Goal: Task Accomplishment & Management: Use online tool/utility

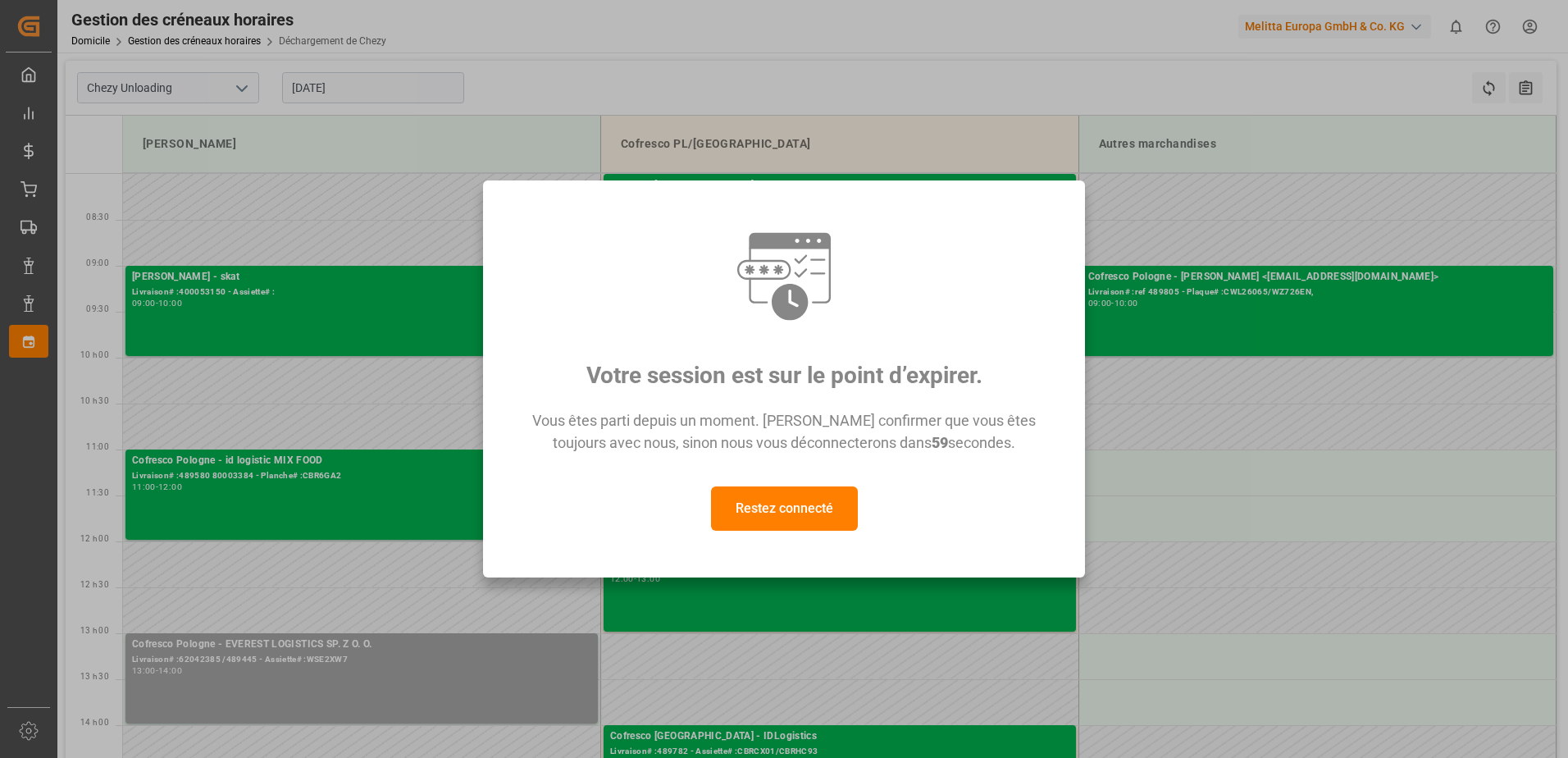
click at [707, 522] on div "Restez connecté" at bounding box center [784, 508] width 541 height 44
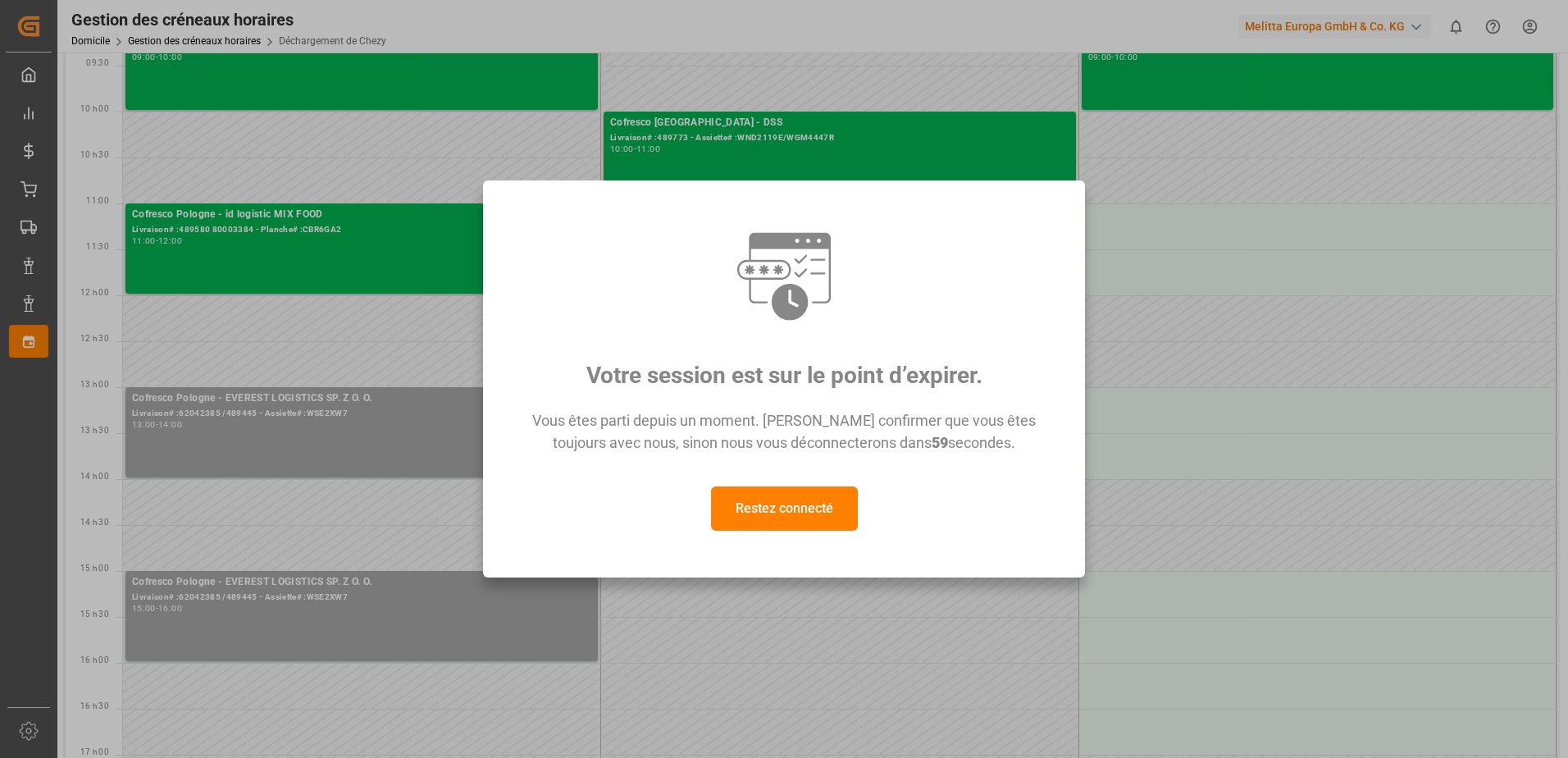
click at [732, 511] on button "Restez connecté" at bounding box center [784, 508] width 147 height 44
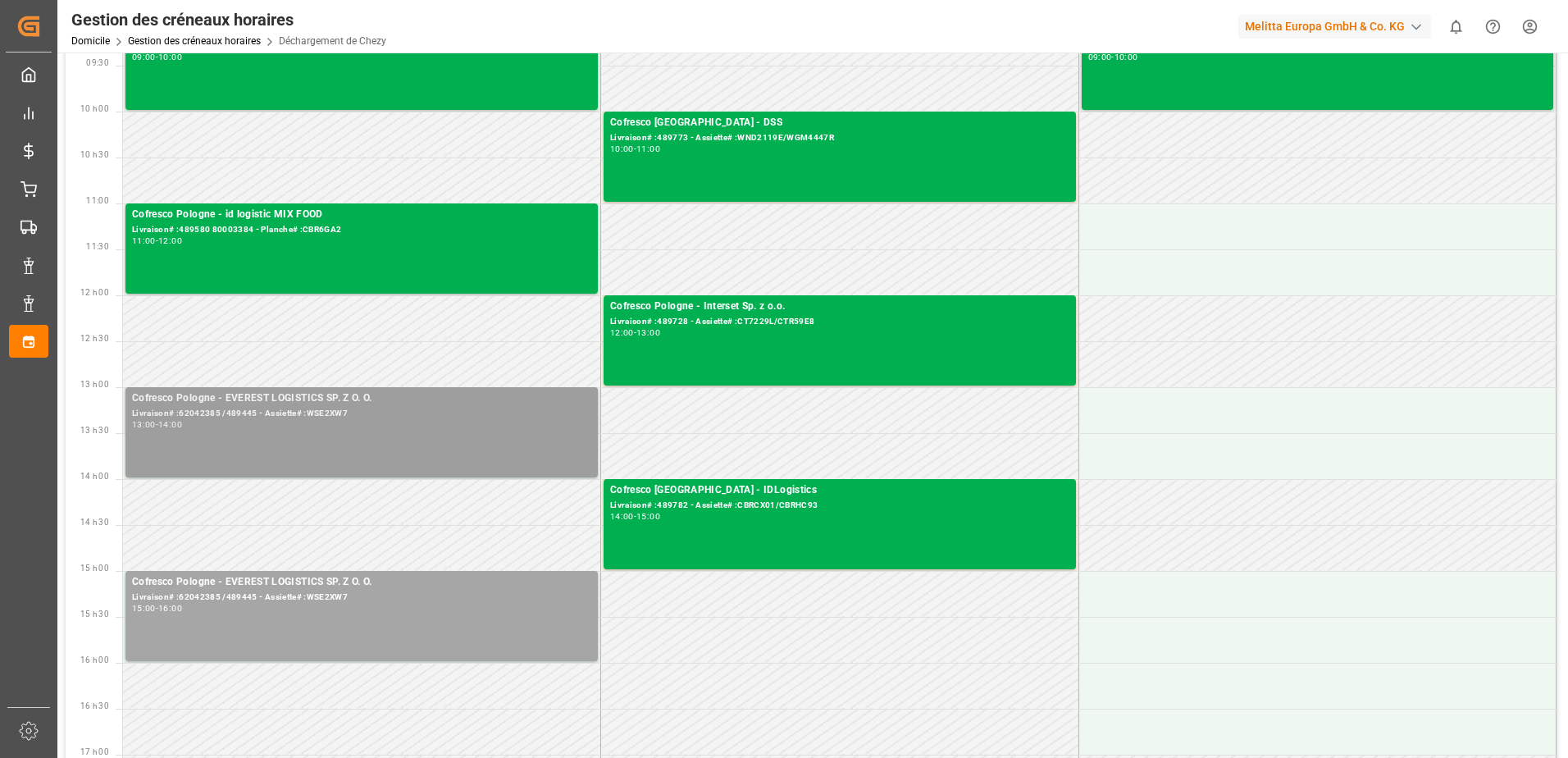
scroll to position [0, 0]
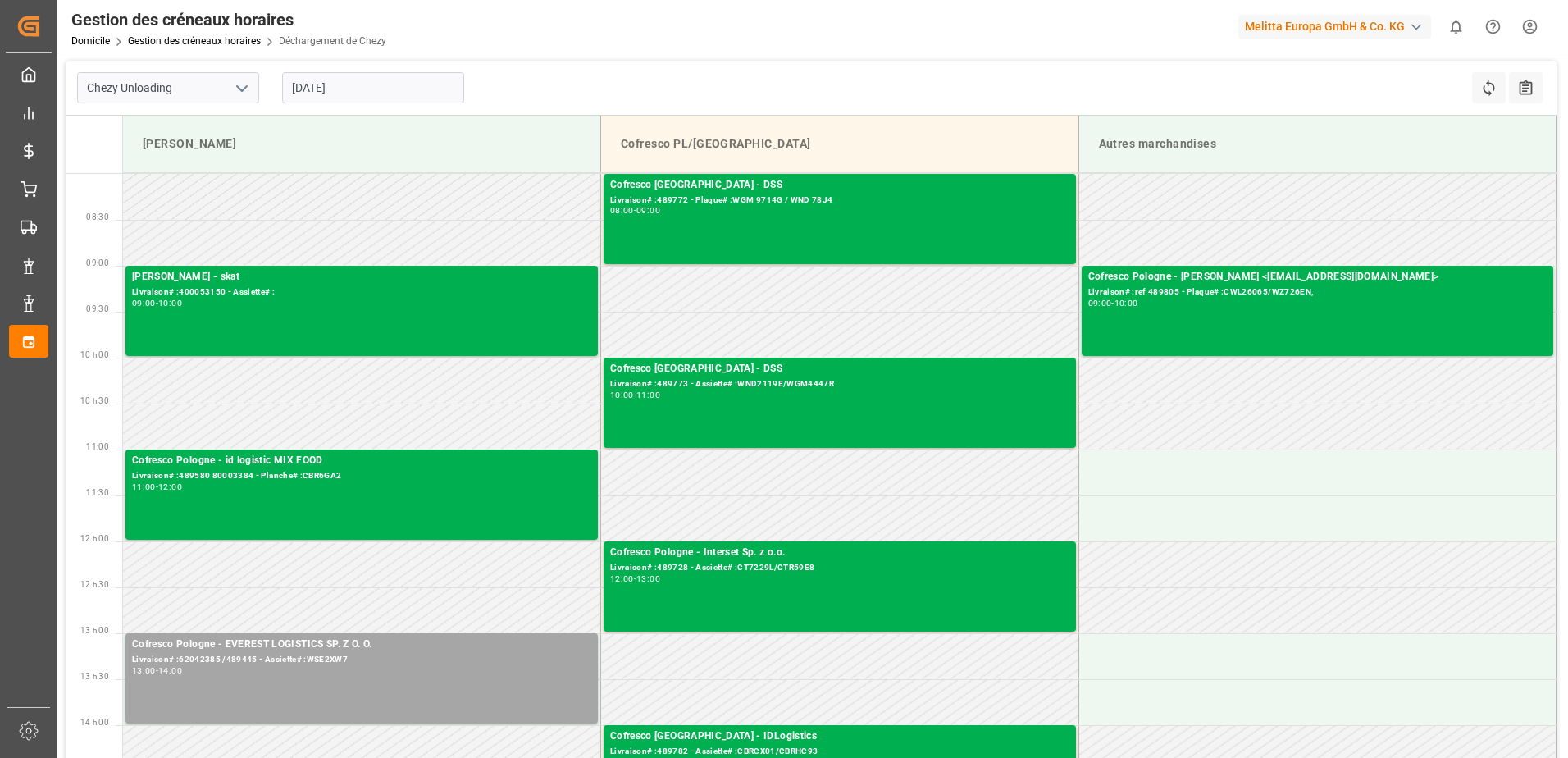
click at [389, 86] on input "[DATE]" at bounding box center [372, 87] width 182 height 31
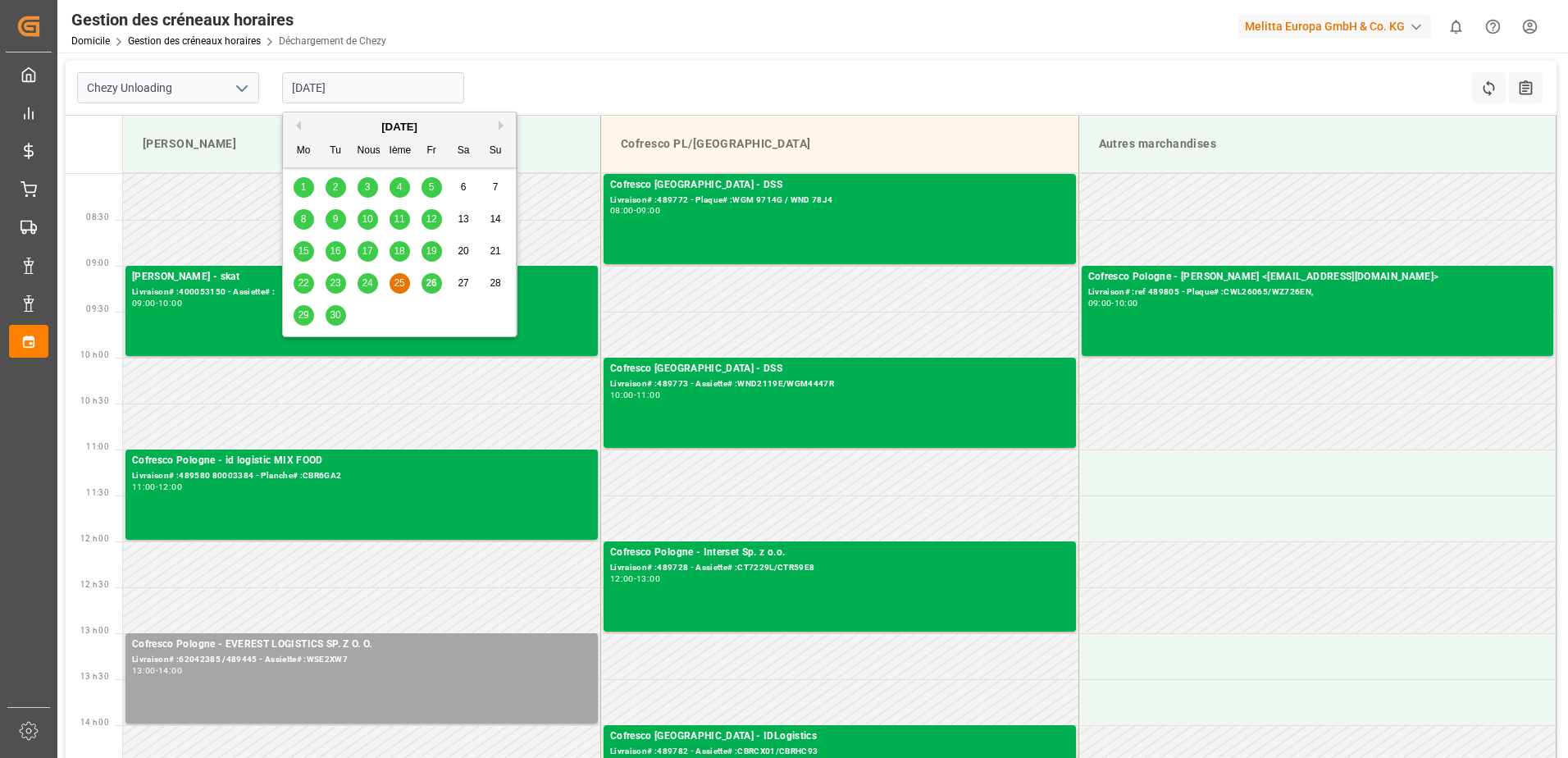
click at [432, 285] on span "26" at bounding box center [430, 283] width 10 height 11
type input "[DATE]"
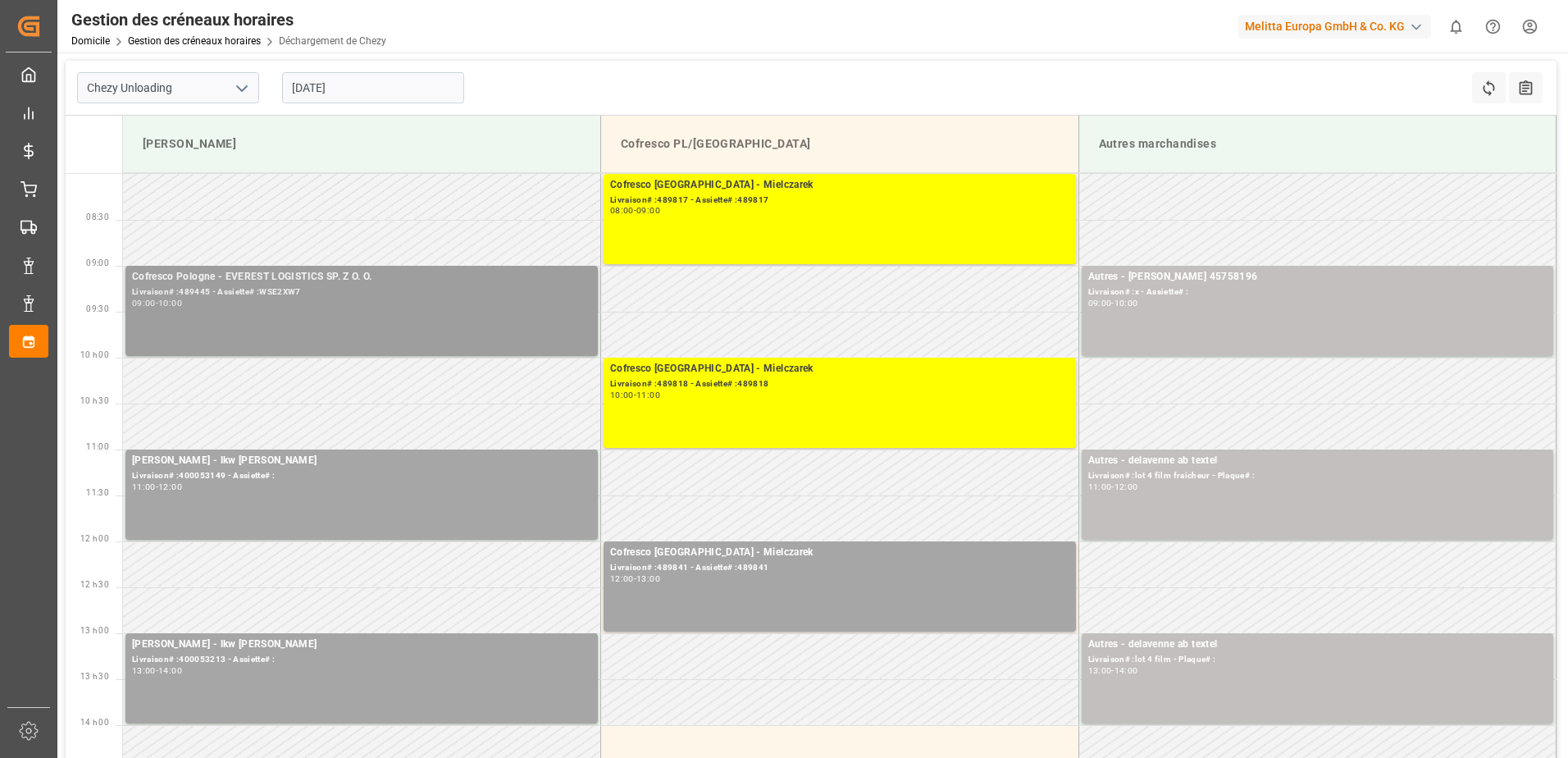
drag, startPoint x: 477, startPoint y: 254, endPoint x: 521, endPoint y: 285, distance: 53.8
click at [521, 285] on tbody "Cofresco Pologne - Mielczarek Livraison# :489817 - Assiette# :489817 08:00 - 09…" at bounding box center [840, 607] width 1434 height 866
click at [1029, 50] on div "Gestion des créneaux horaires Domicile Gestion des créneaux horaires Déchargeme…" at bounding box center [806, 26] width 1521 height 52
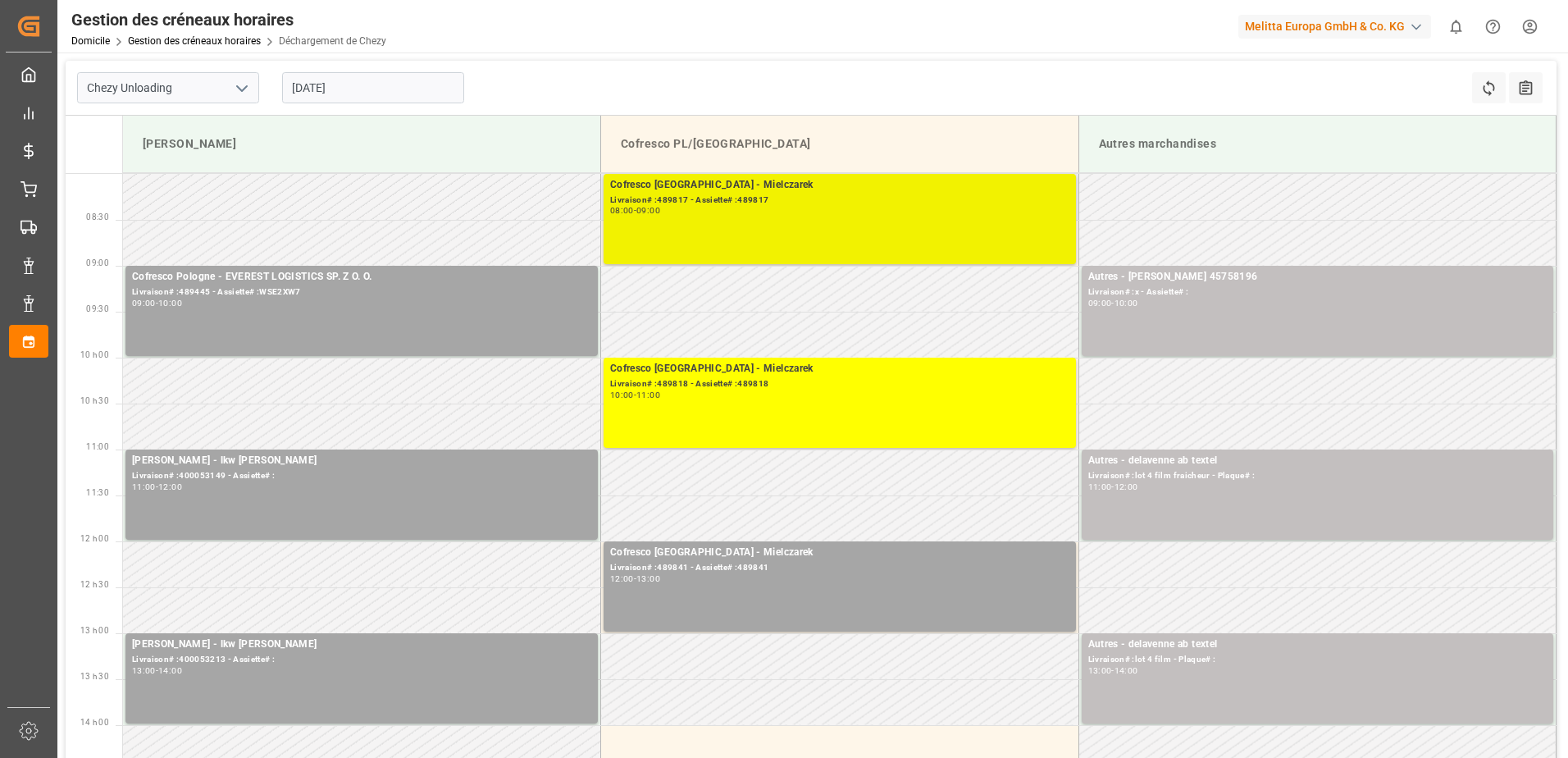
click at [854, 181] on div "Cofresco [GEOGRAPHIC_DATA] - Mielczarek" at bounding box center [840, 186] width 459 height 17
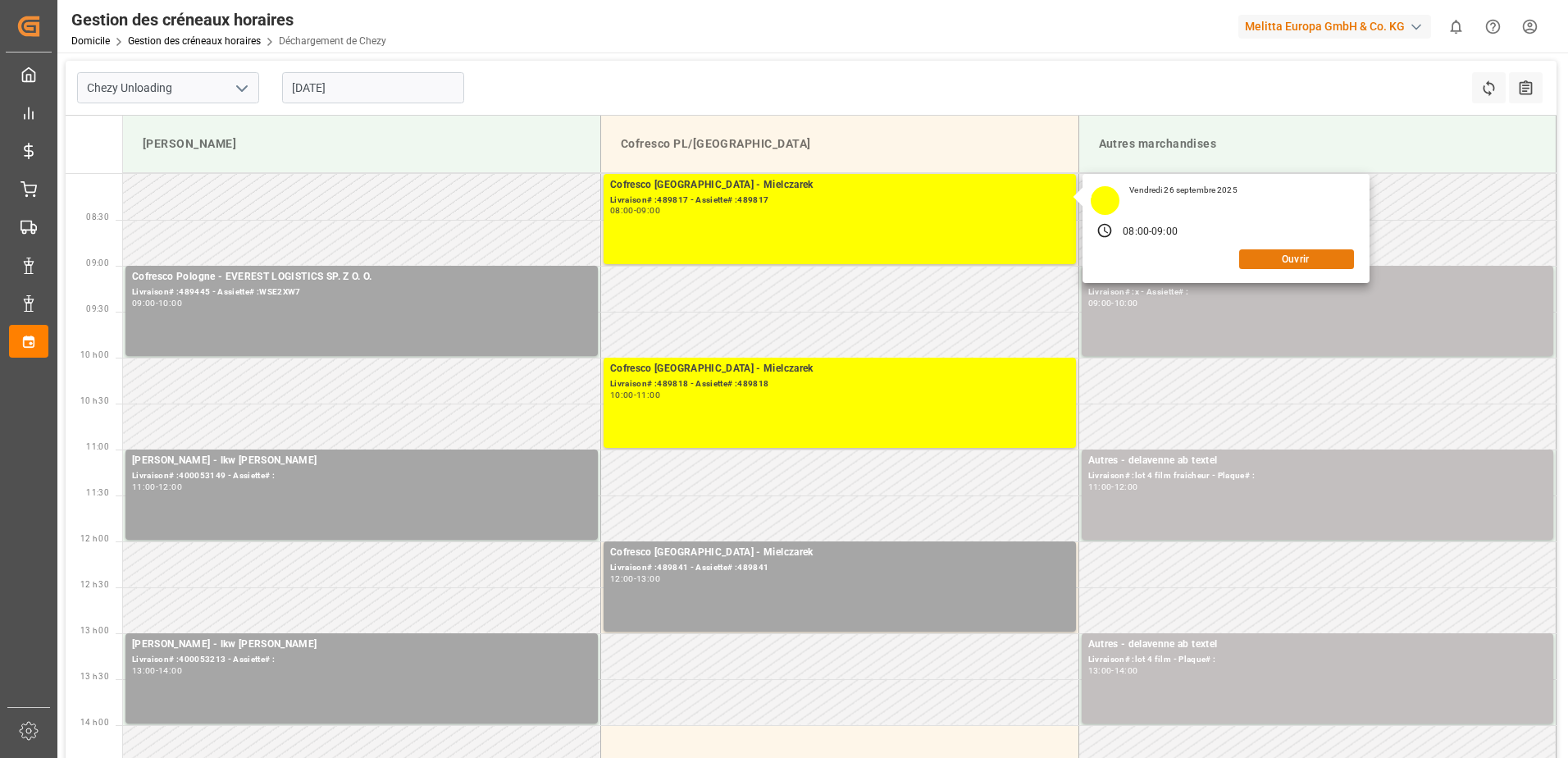
click at [1302, 260] on button "Ouvrir" at bounding box center [1295, 259] width 115 height 20
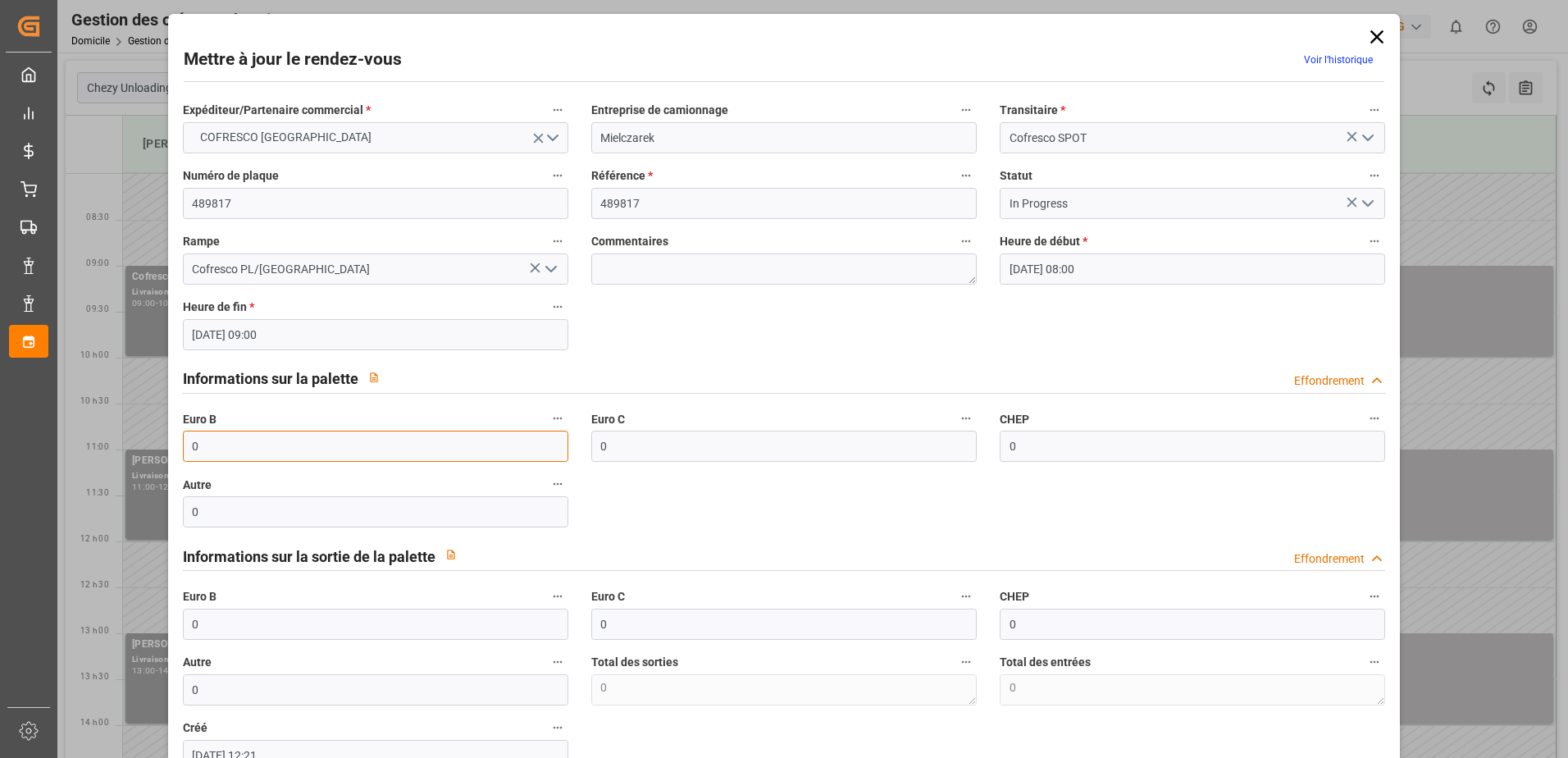
drag, startPoint x: 213, startPoint y: 453, endPoint x: 23, endPoint y: 481, distance: 192.1
click at [23, 481] on body "Created by potrace 1.15, written by [PERSON_NAME] [DATE]-[DATE] Created by potr…" at bounding box center [784, 379] width 1568 height 758
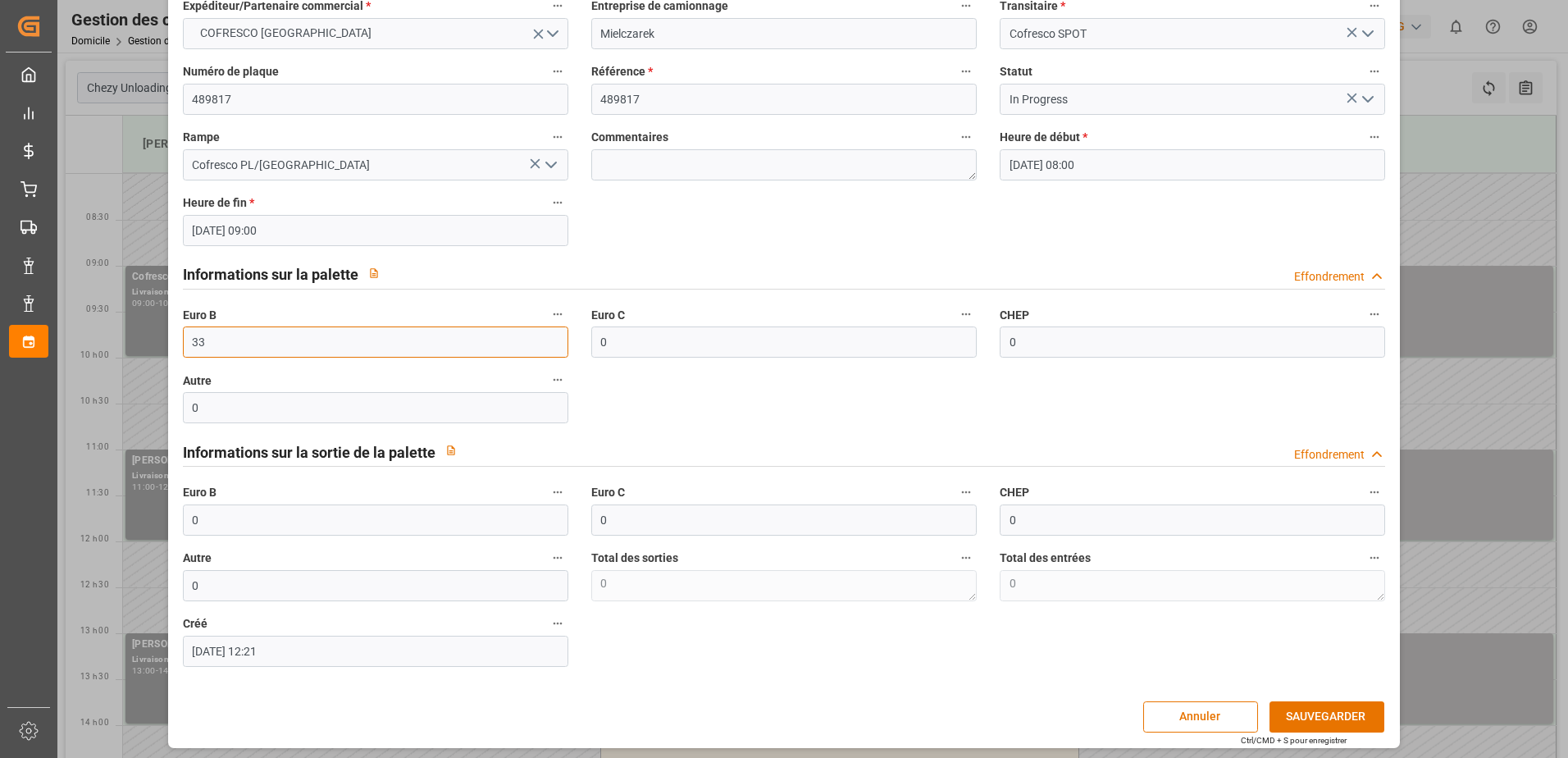
scroll to position [108, 0]
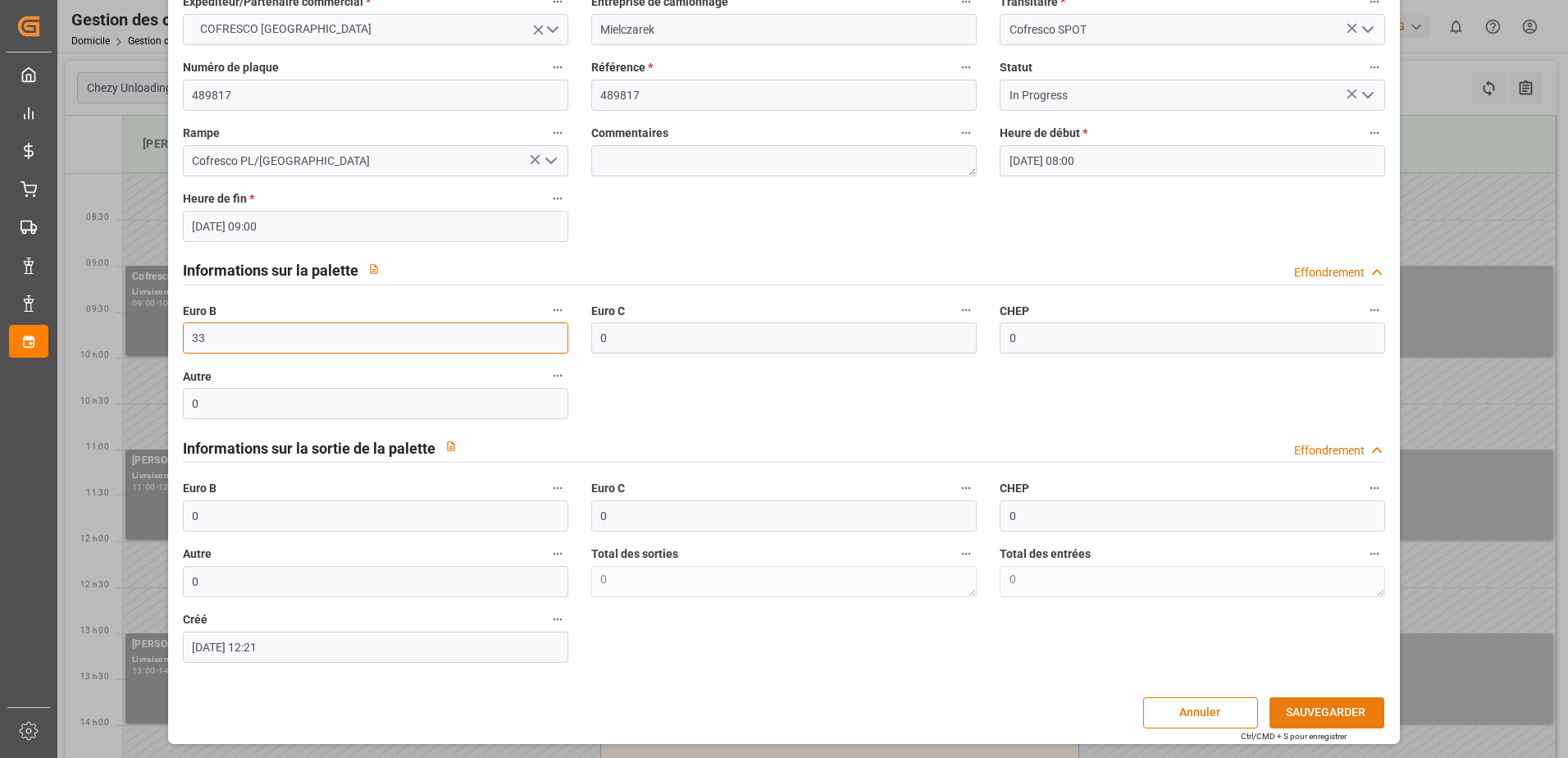
type input "33"
click at [1303, 709] on button "SAUVEGARDER" at bounding box center [1326, 712] width 115 height 31
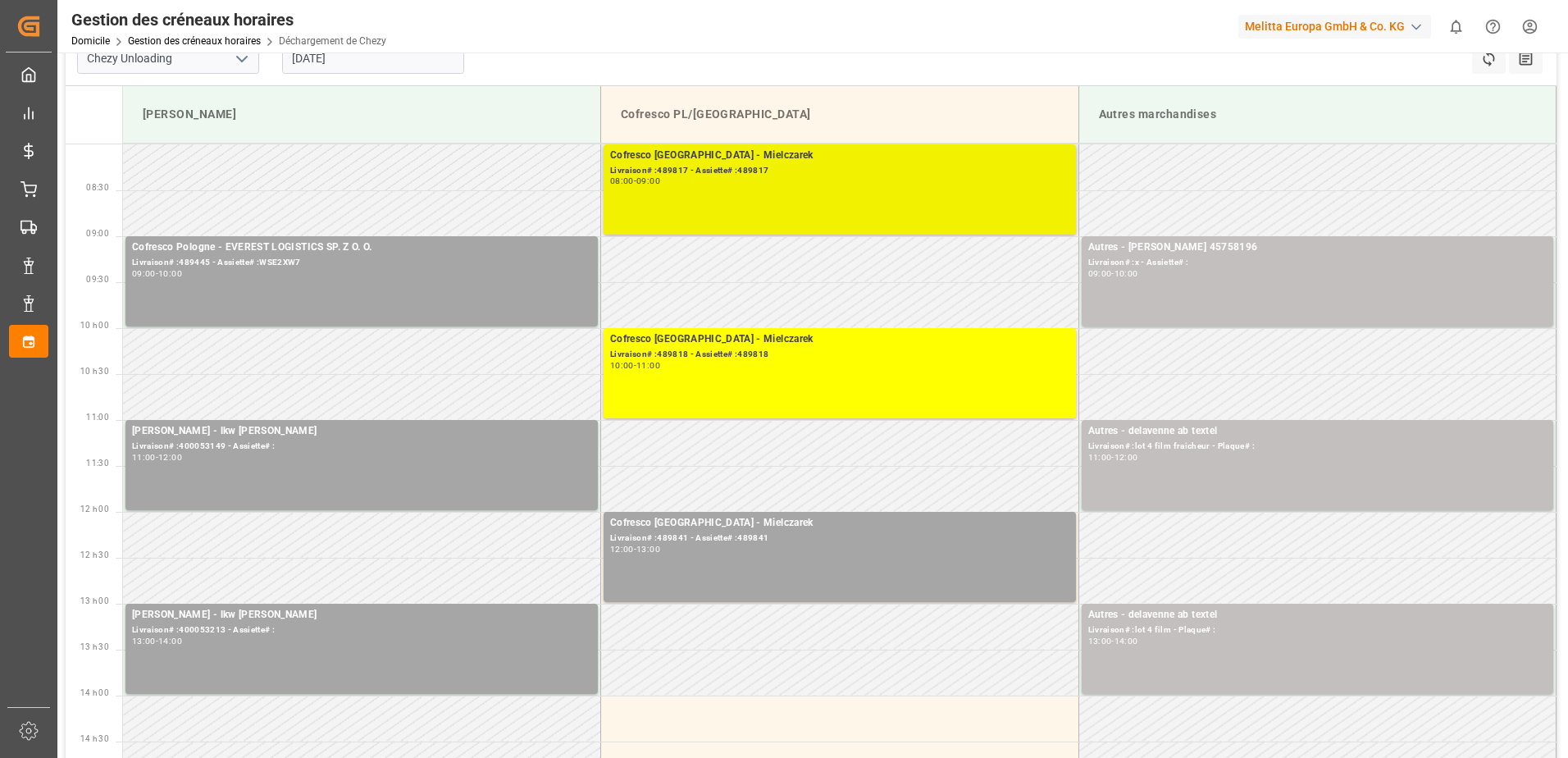
scroll to position [0, 0]
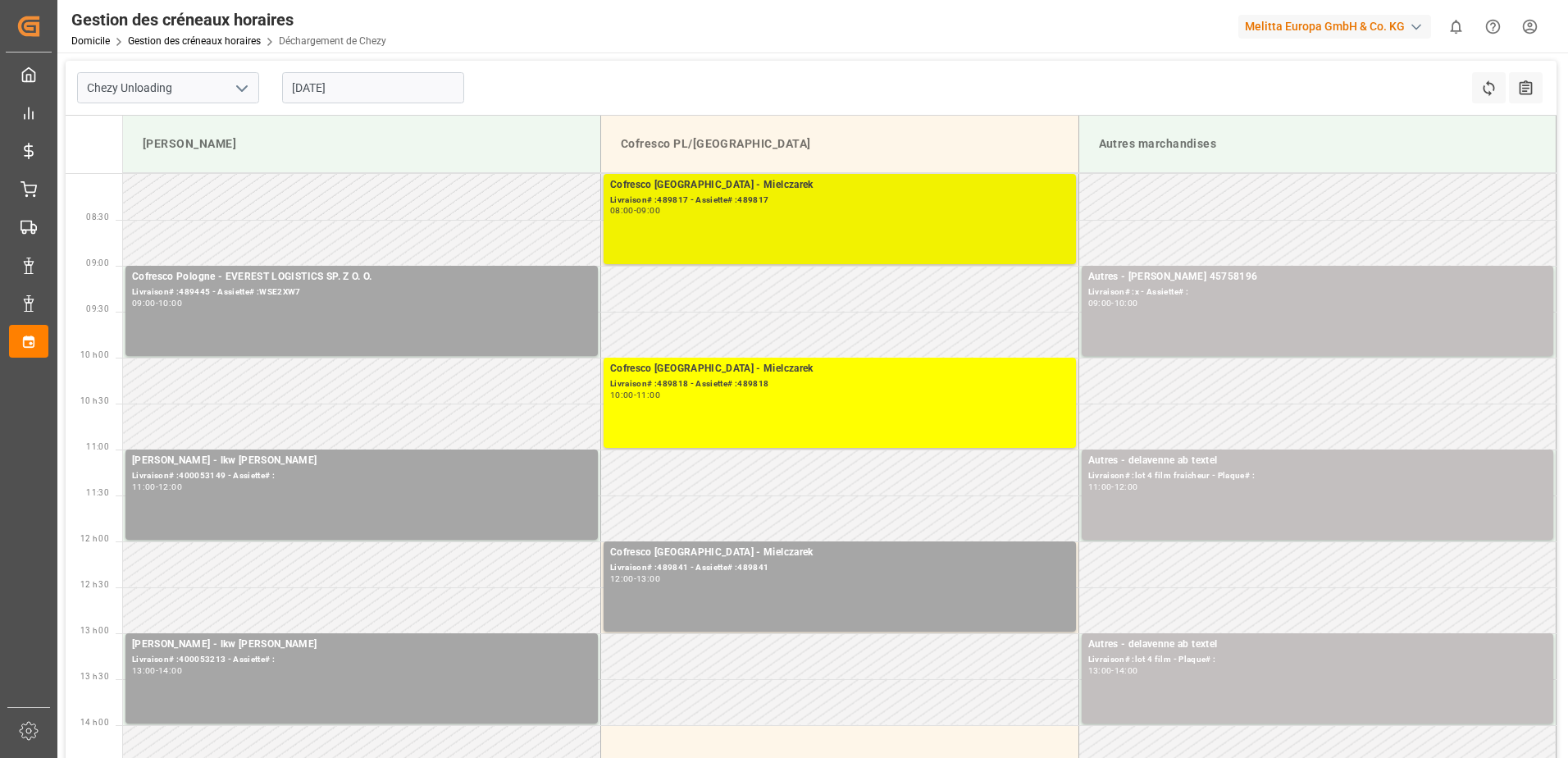
click at [897, 218] on div "Cofresco Pologne - Mielczarek Livraison# :489817 - Assiette# :489817 08:00 - 09…" at bounding box center [840, 219] width 459 height 84
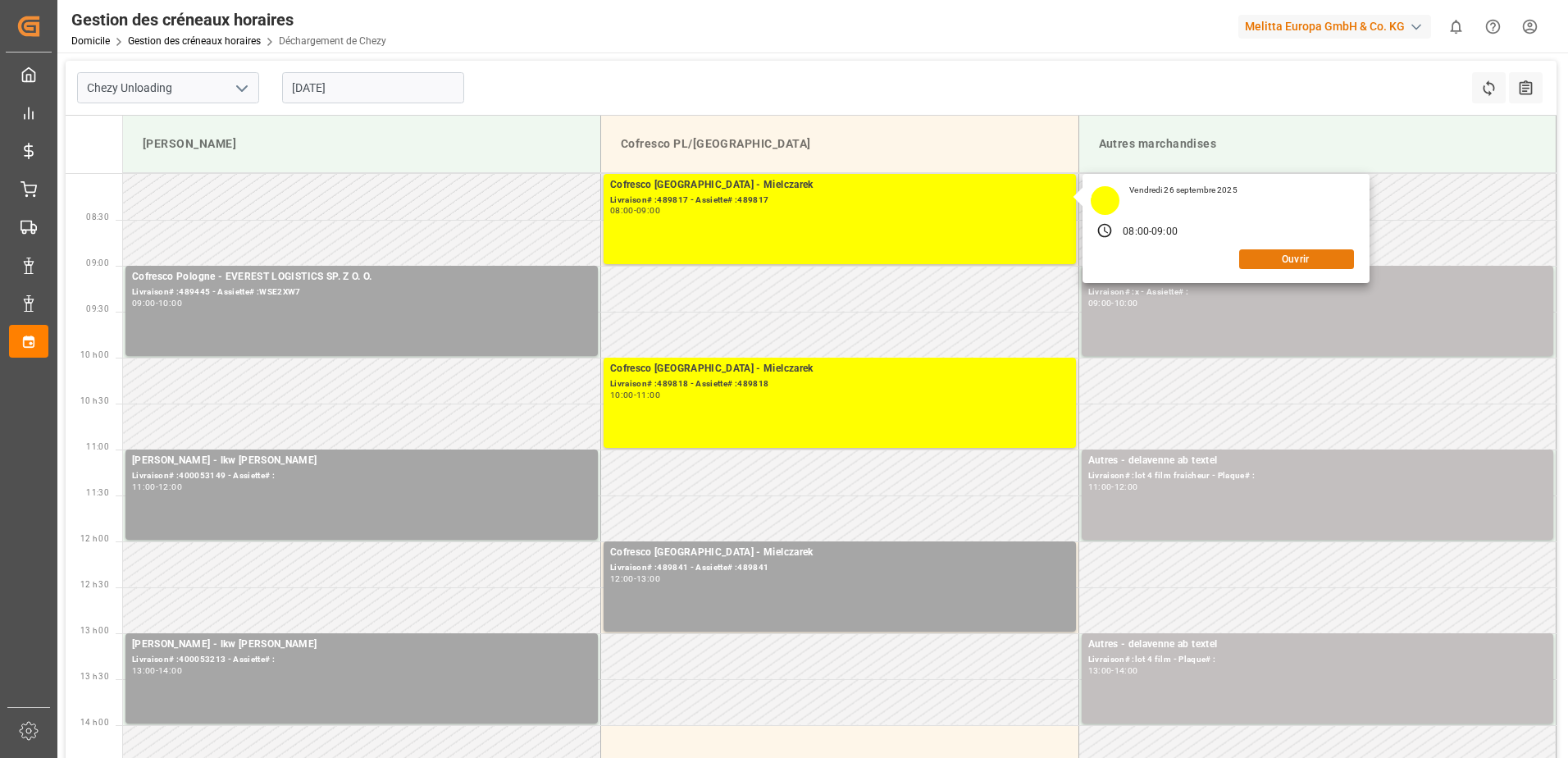
click at [1261, 260] on button "Ouvrir" at bounding box center [1295, 259] width 115 height 20
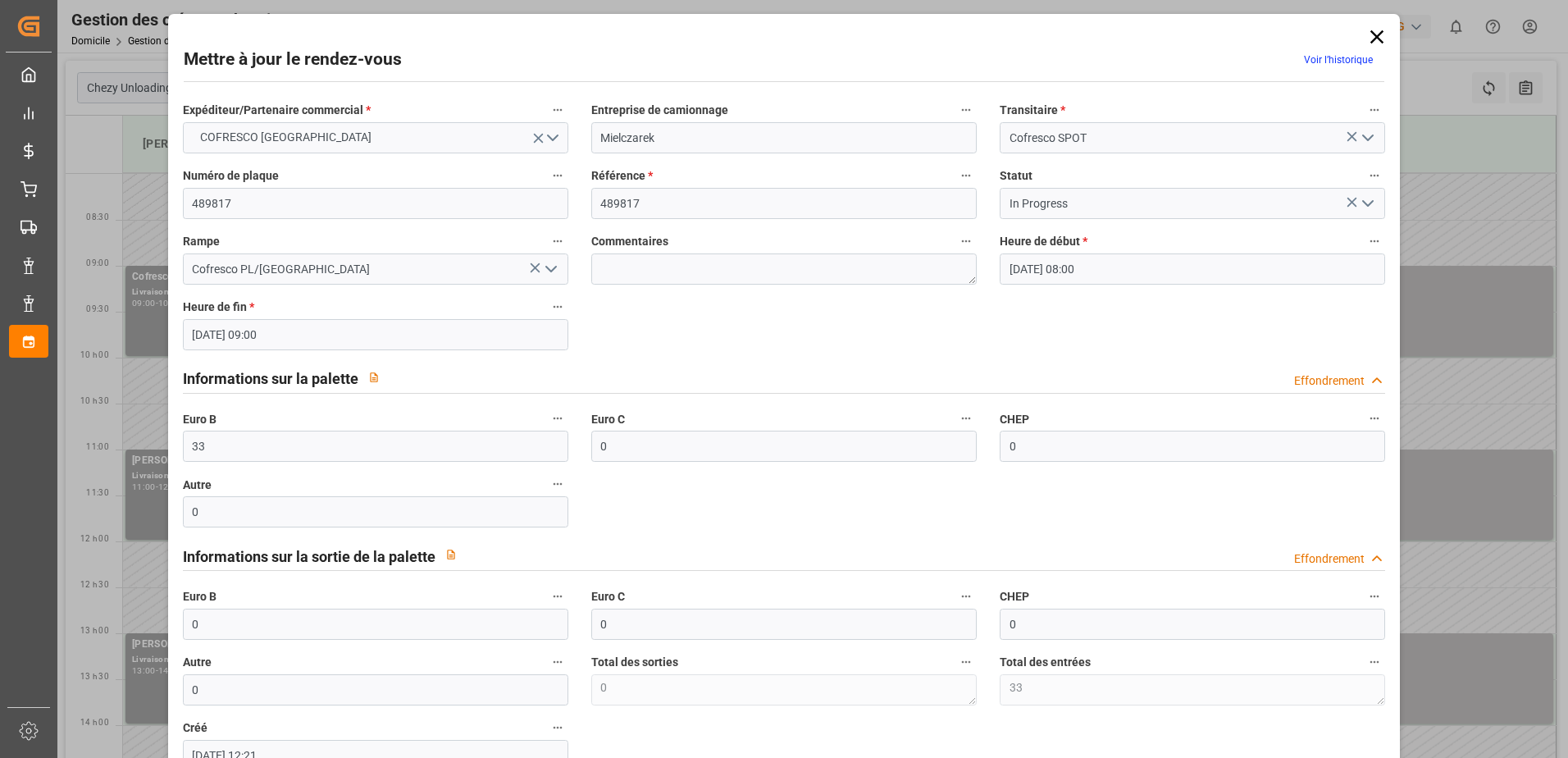
click at [1367, 208] on icon "Ouvrir le menu" at bounding box center [1367, 203] width 20 height 20
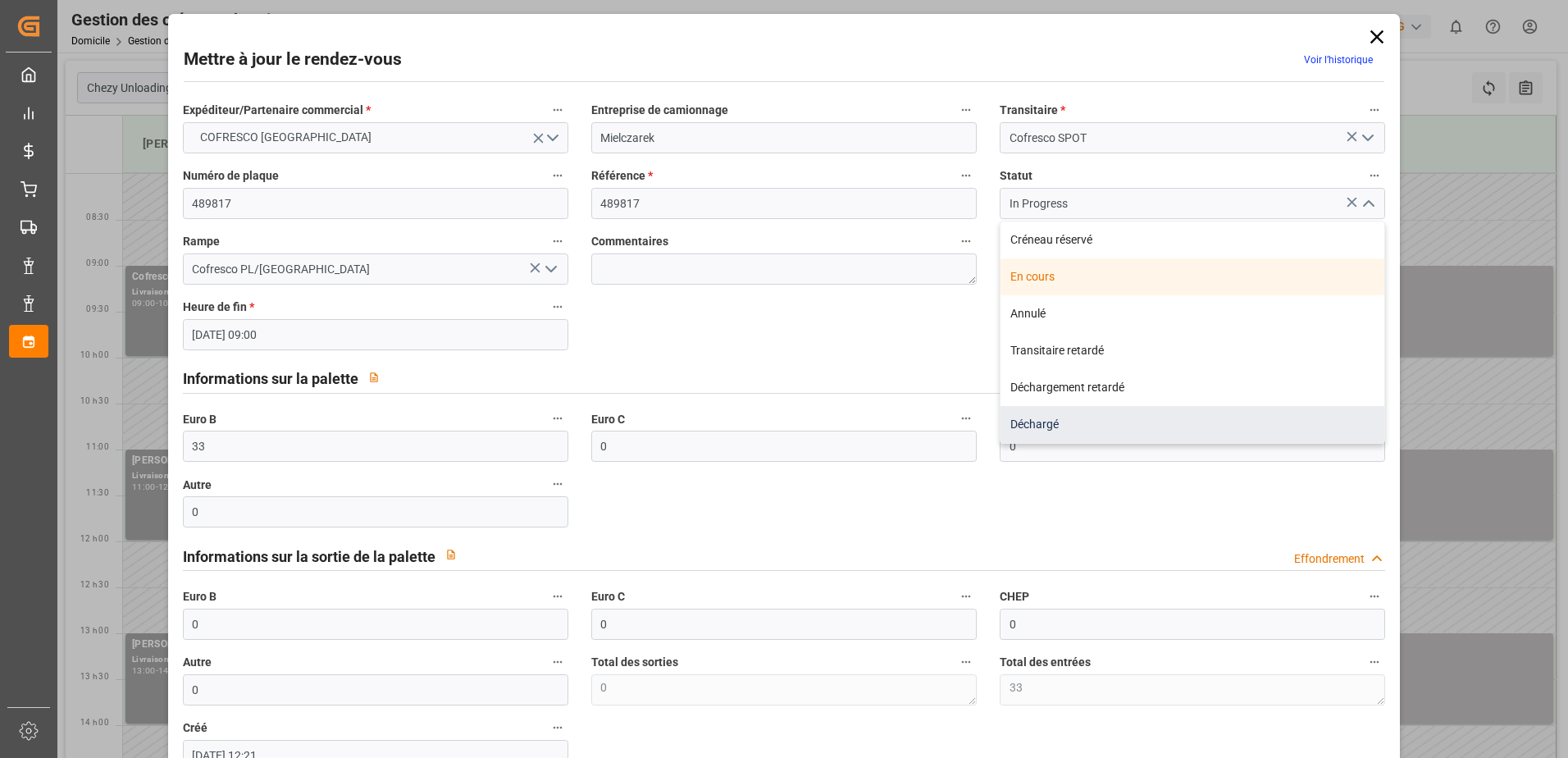
click at [1141, 419] on div "Déchargé" at bounding box center [1192, 425] width 384 height 37
type input "Unloaded"
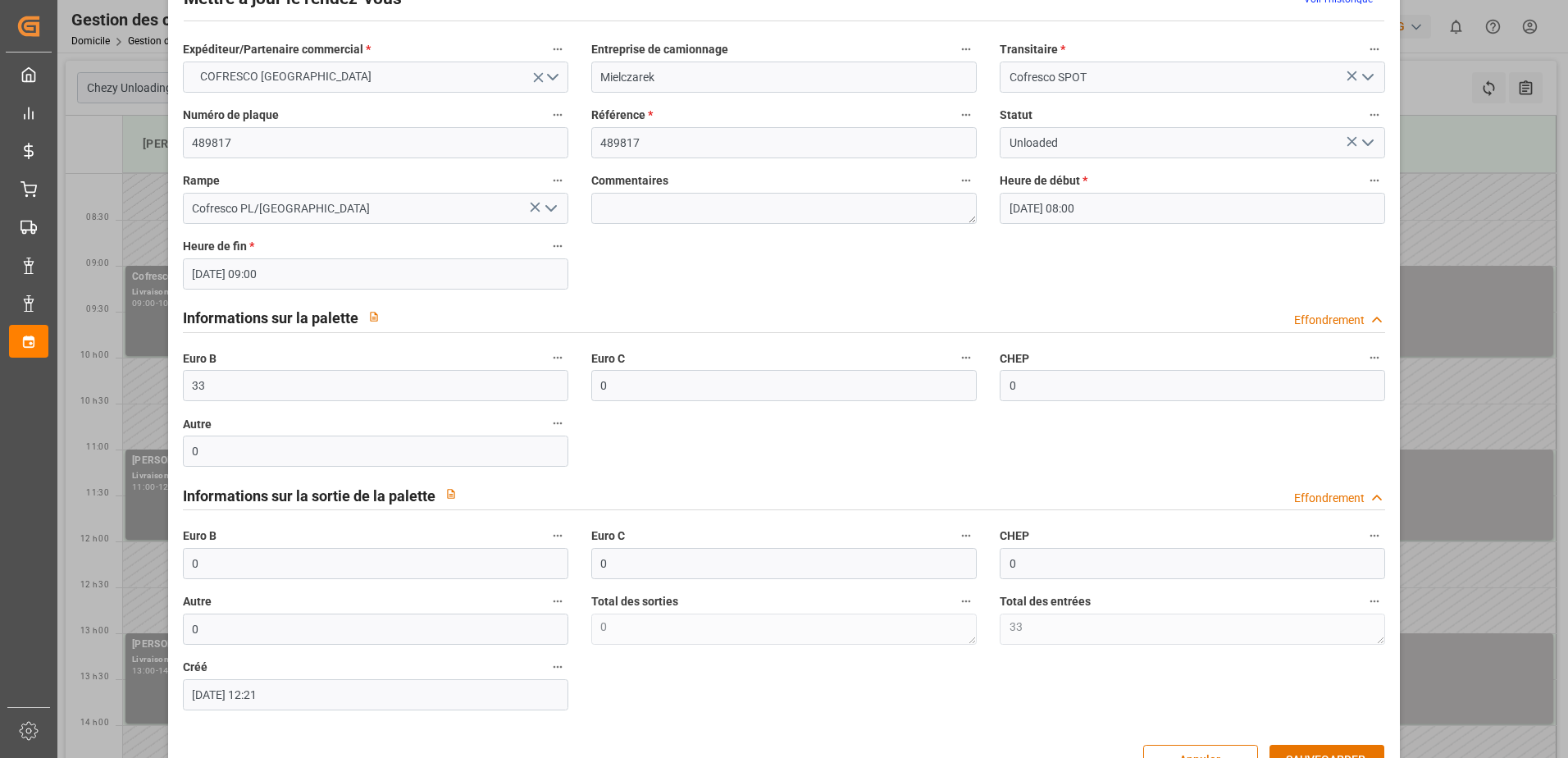
scroll to position [108, 0]
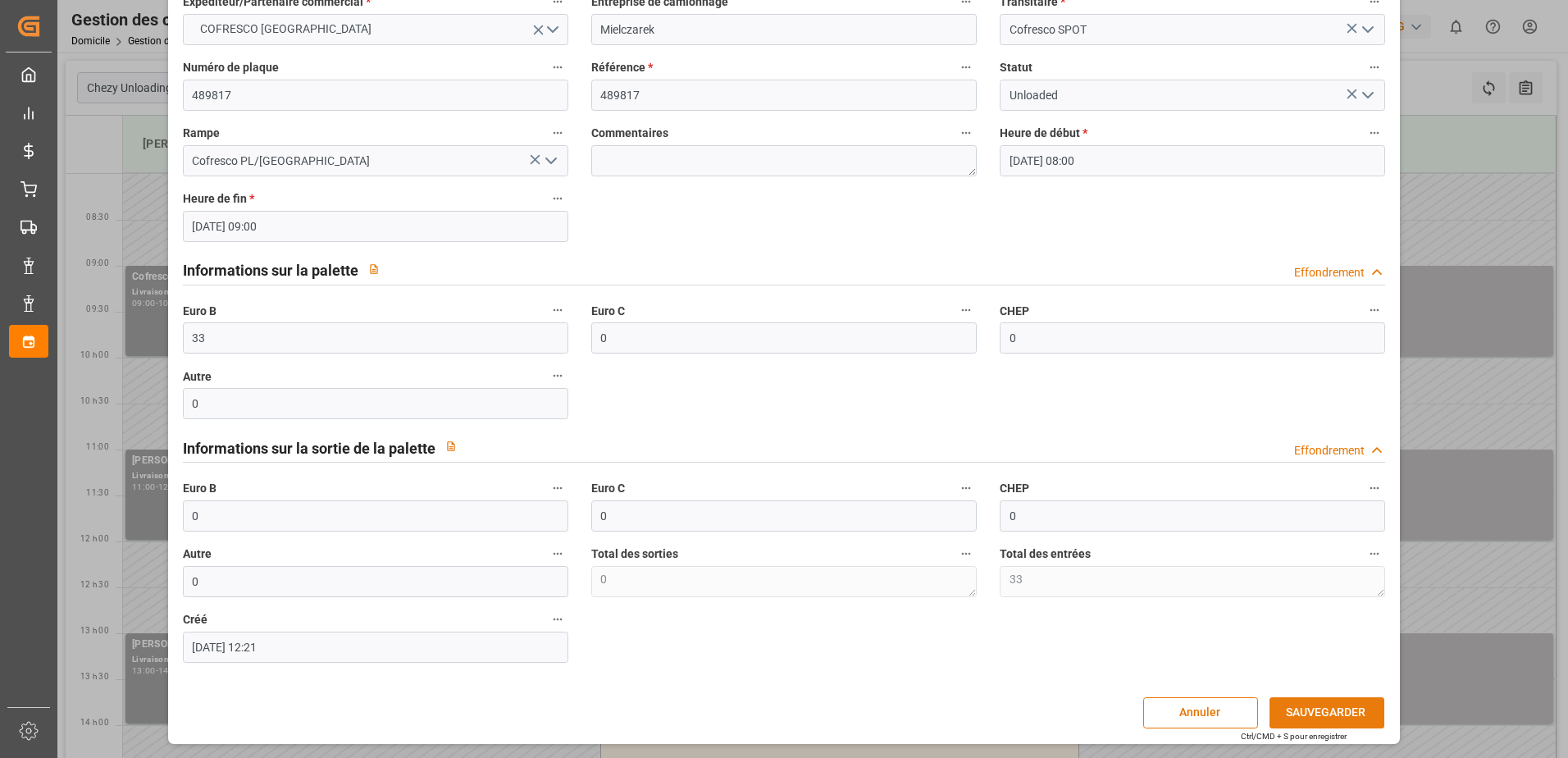
click at [1345, 709] on button "SAUVEGARDER" at bounding box center [1326, 712] width 115 height 31
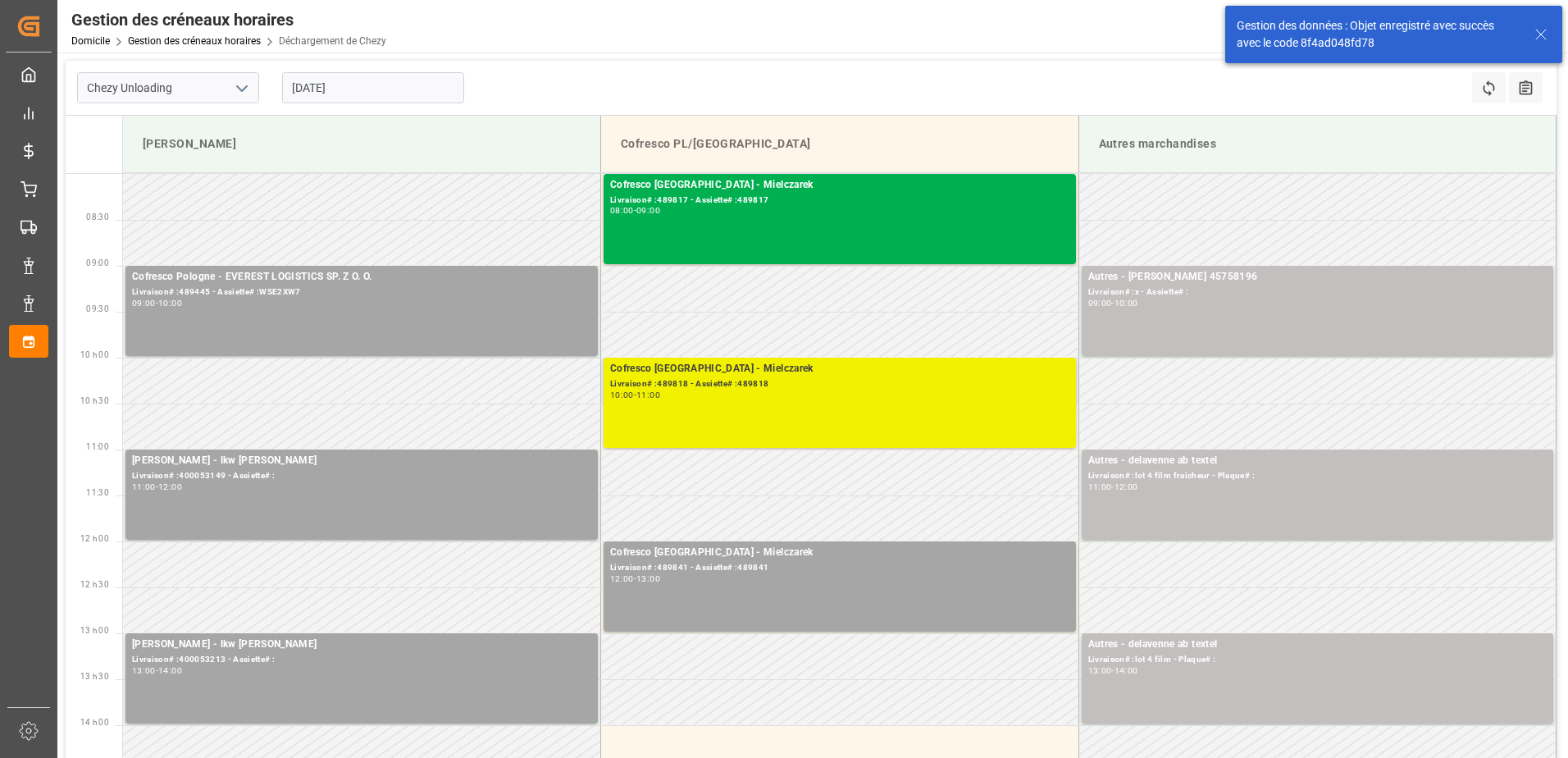
click at [996, 426] on div "Cofresco Pologne - Mielczarek Livraison# :489818 - Assiette# :489818 10:00 - 11…" at bounding box center [840, 403] width 459 height 84
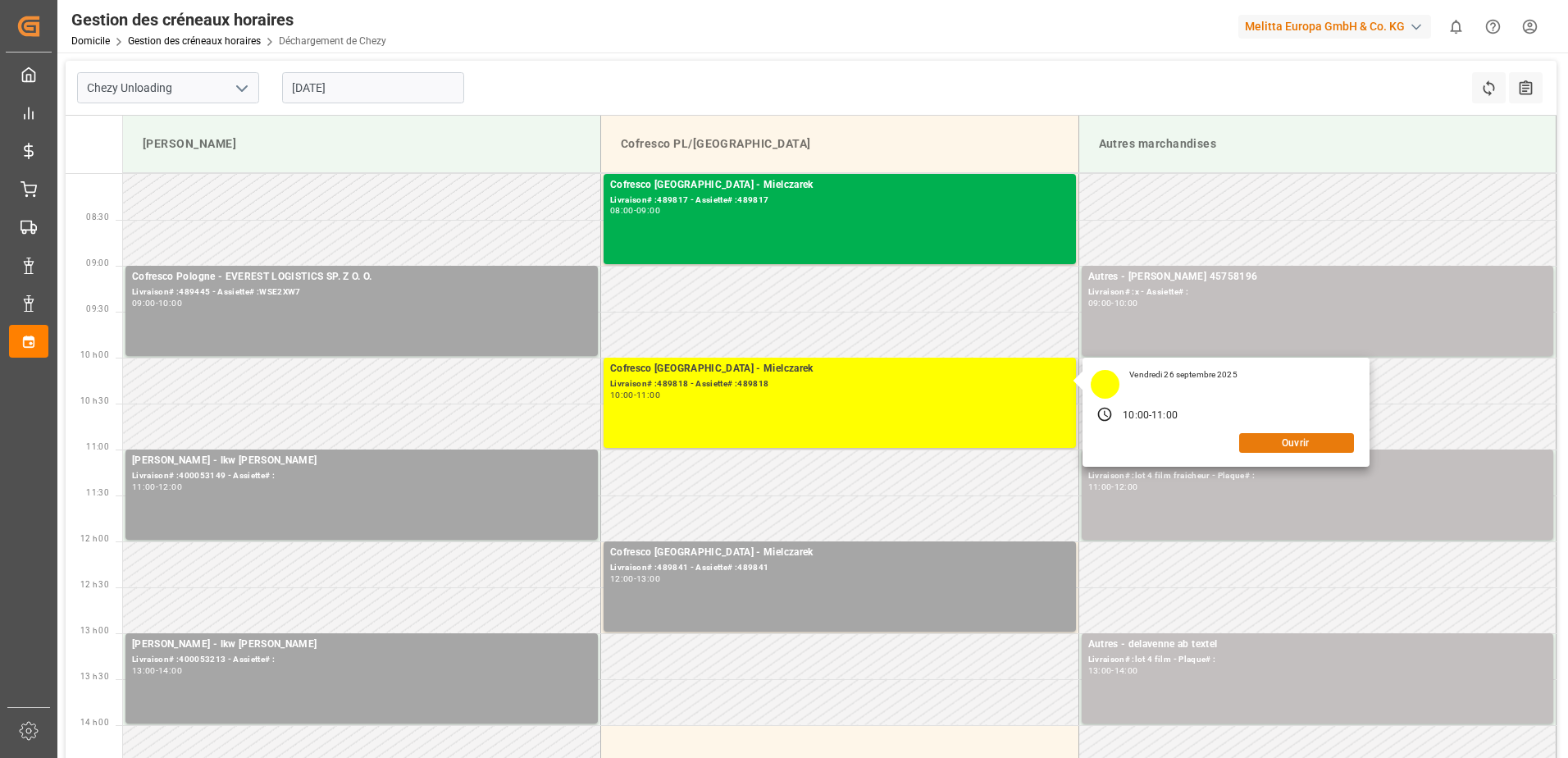
click at [1270, 442] on button "Ouvrir" at bounding box center [1295, 442] width 115 height 20
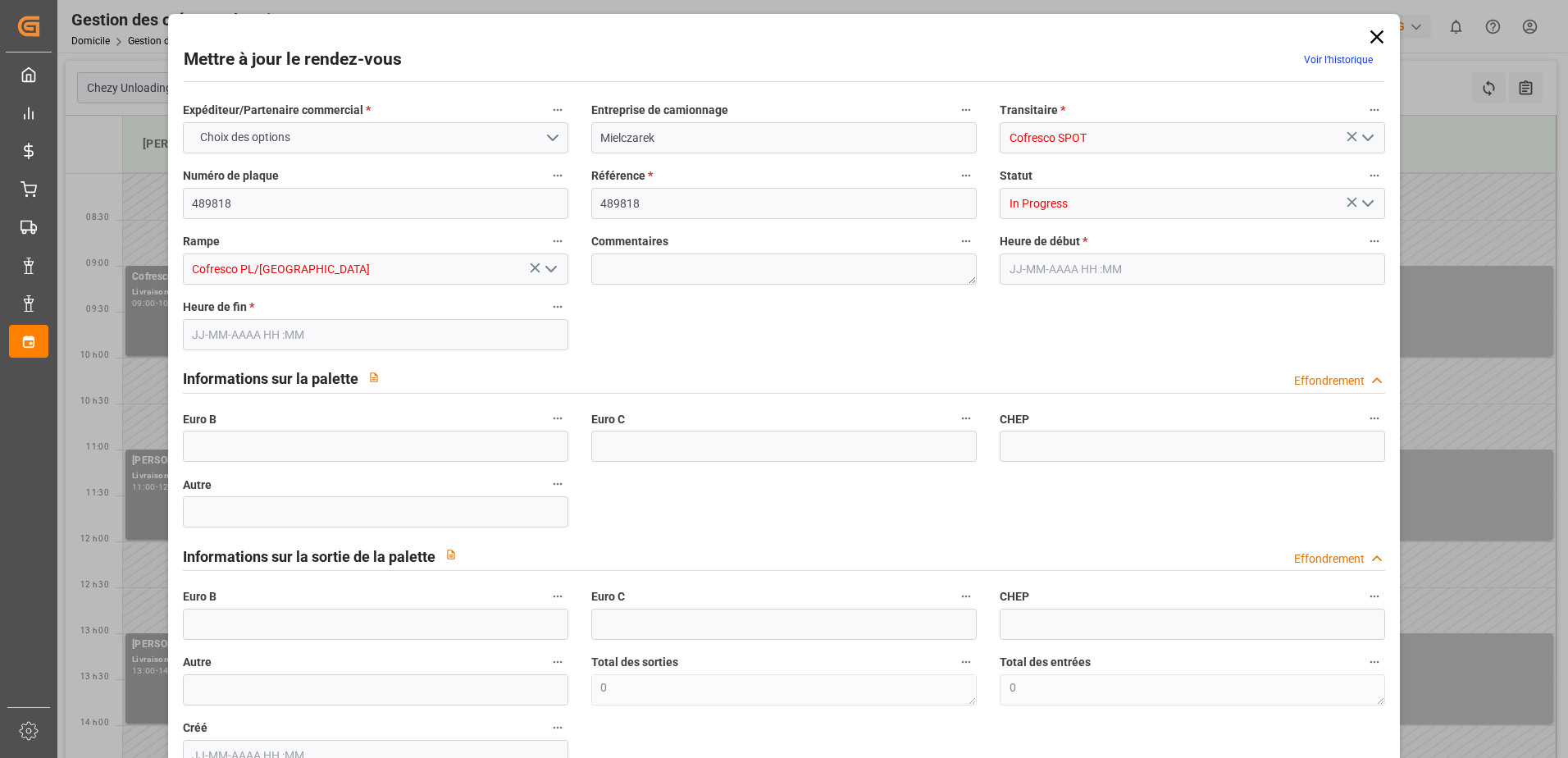
type input "0"
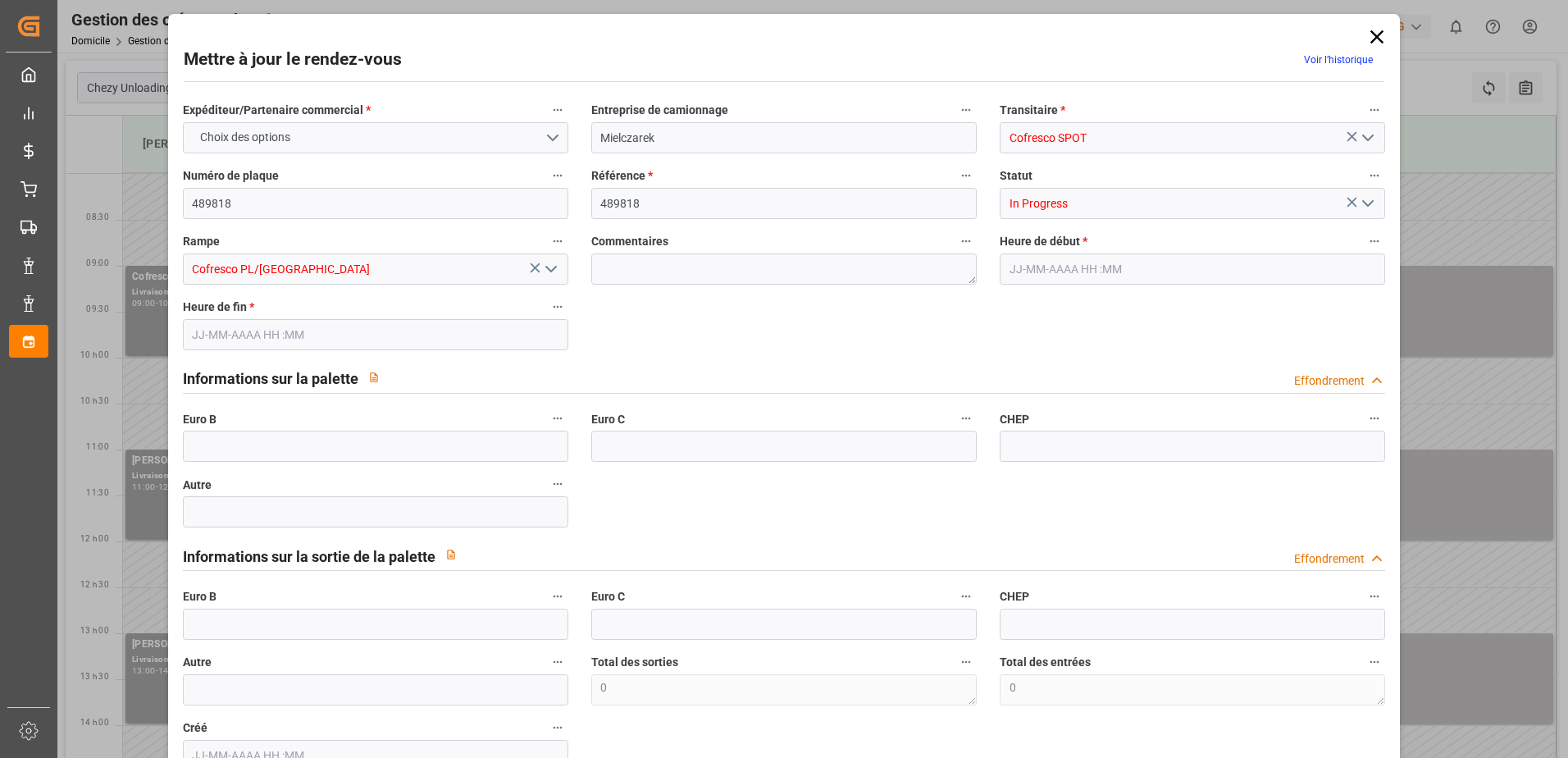
type input "0"
type input "[DATE] 10:00"
type input "[DATE] 11:00"
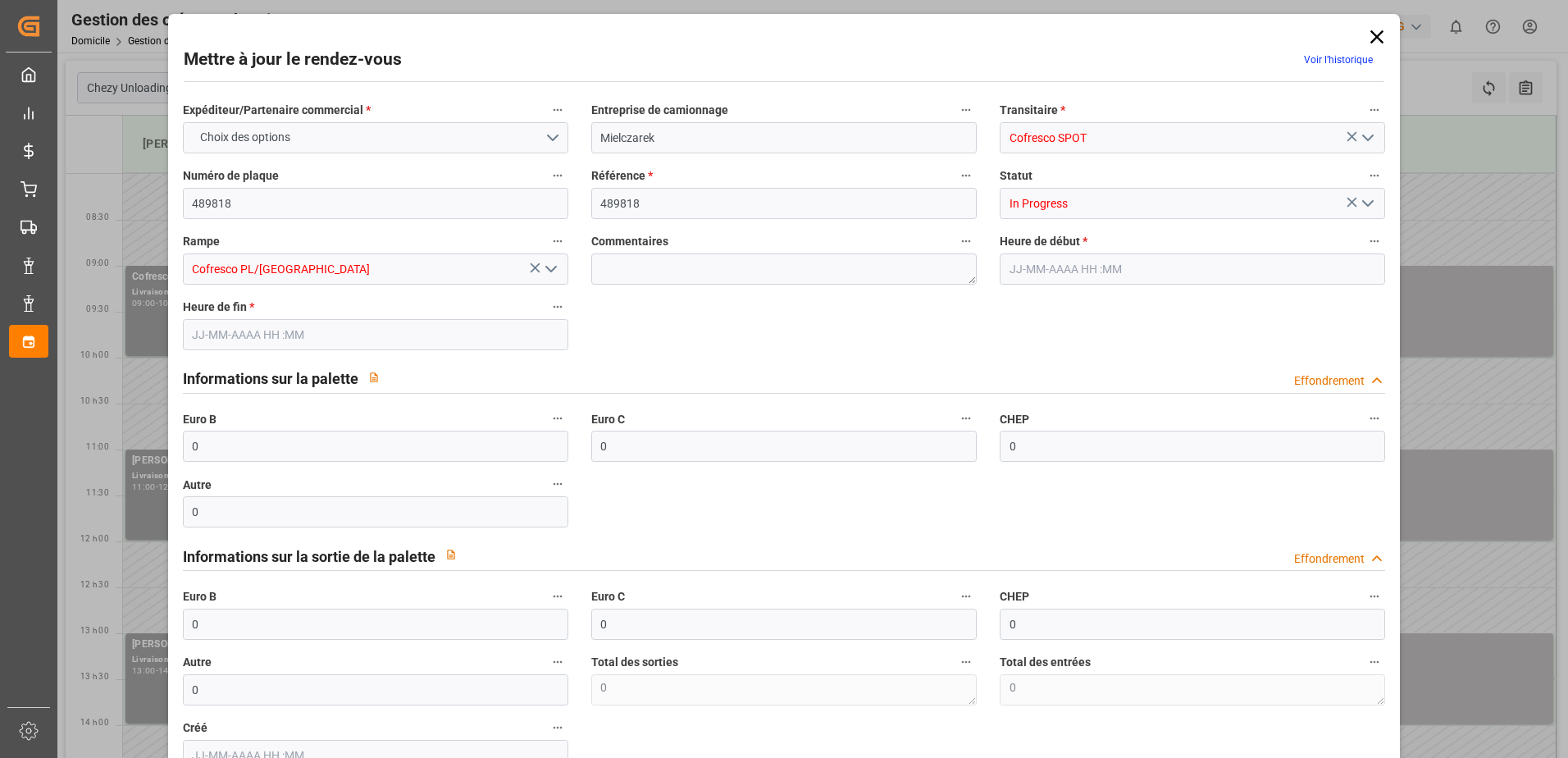
type input "[DATE] 12:21"
click at [551, 270] on polyline "Ouvrir le menu" at bounding box center [551, 269] width 10 height 5
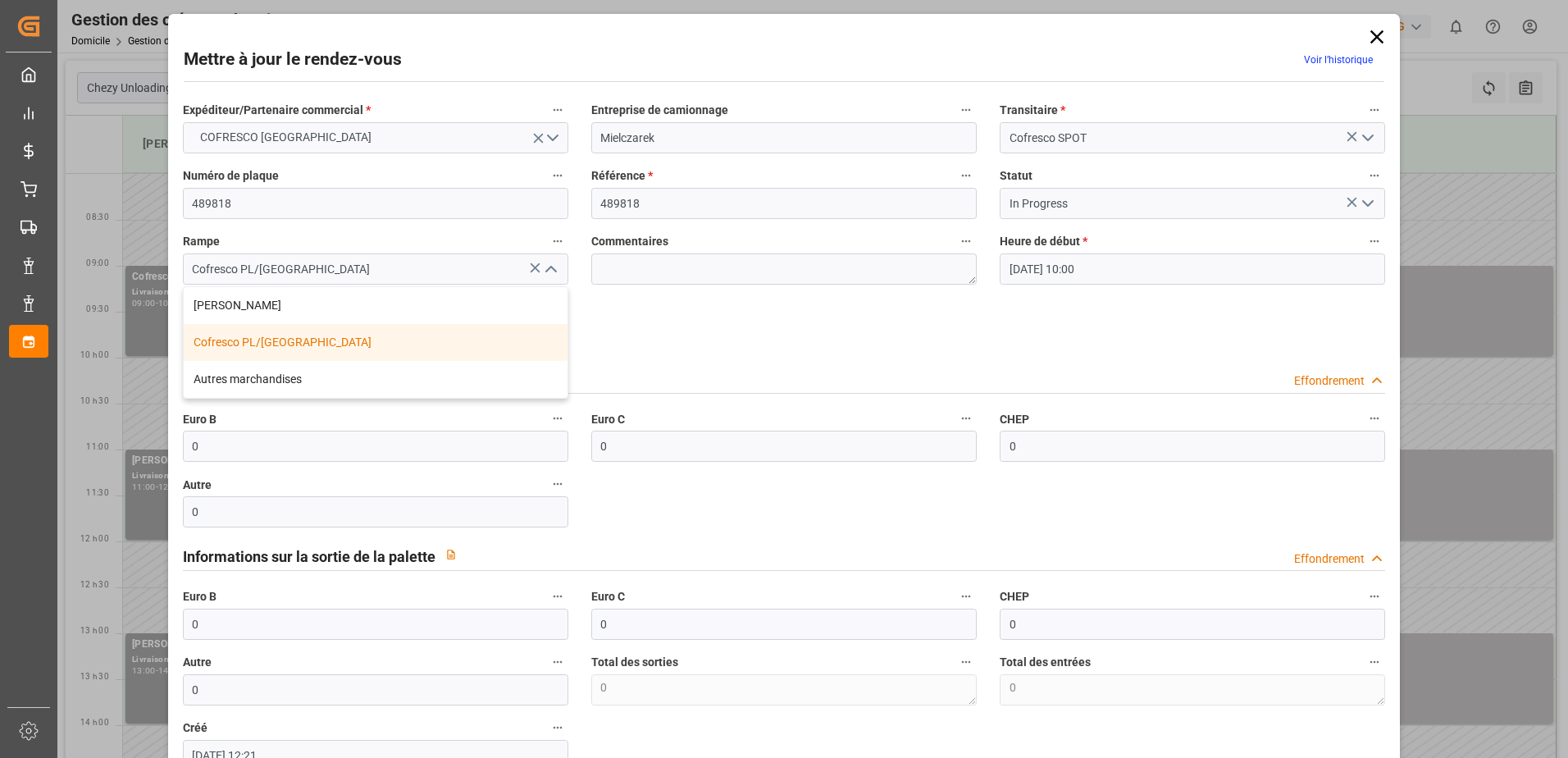
click at [551, 270] on polyline "Fermer le menu" at bounding box center [551, 269] width 10 height 5
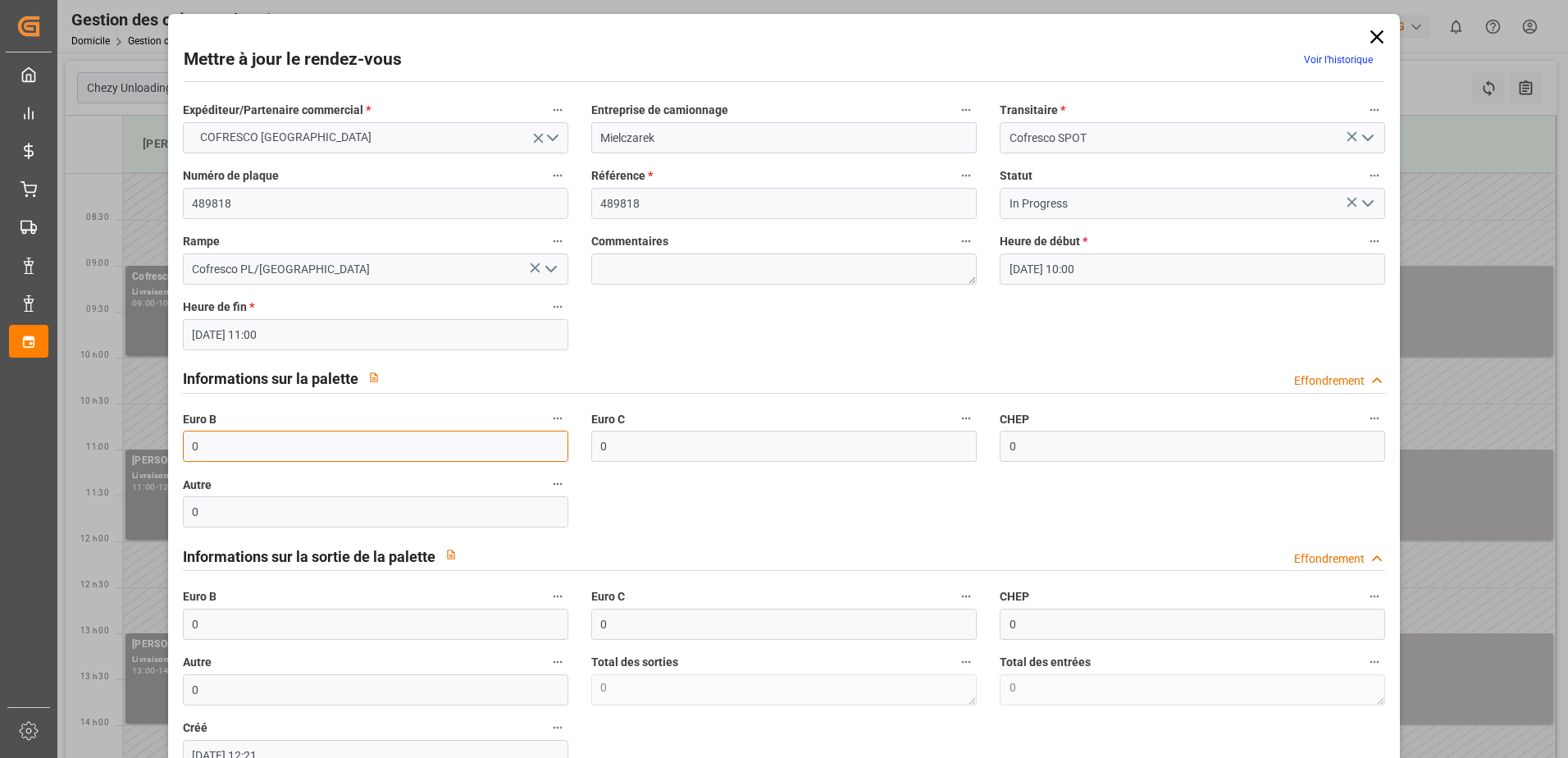
drag, startPoint x: 517, startPoint y: 449, endPoint x: 226, endPoint y: 440, distance: 291.1
click at [232, 442] on input "0" at bounding box center [375, 445] width 385 height 31
drag, startPoint x: 217, startPoint y: 450, endPoint x: 175, endPoint y: 449, distance: 42.0
click at [175, 449] on div "Euro B 0" at bounding box center [375, 434] width 408 height 65
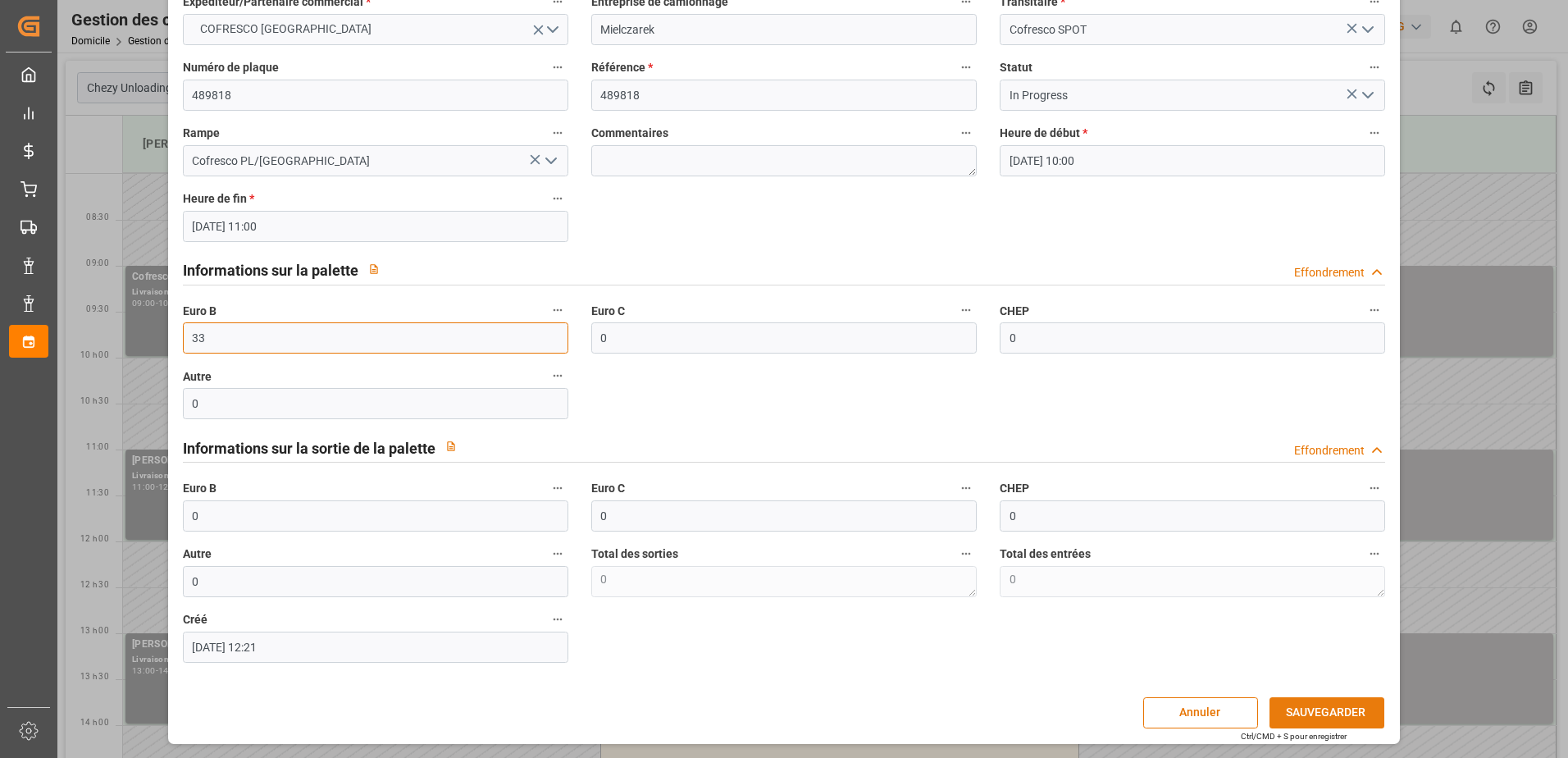
type input "33"
click at [1337, 710] on button "SAUVEGARDER" at bounding box center [1326, 712] width 115 height 31
